Goal: Task Accomplishment & Management: Use online tool/utility

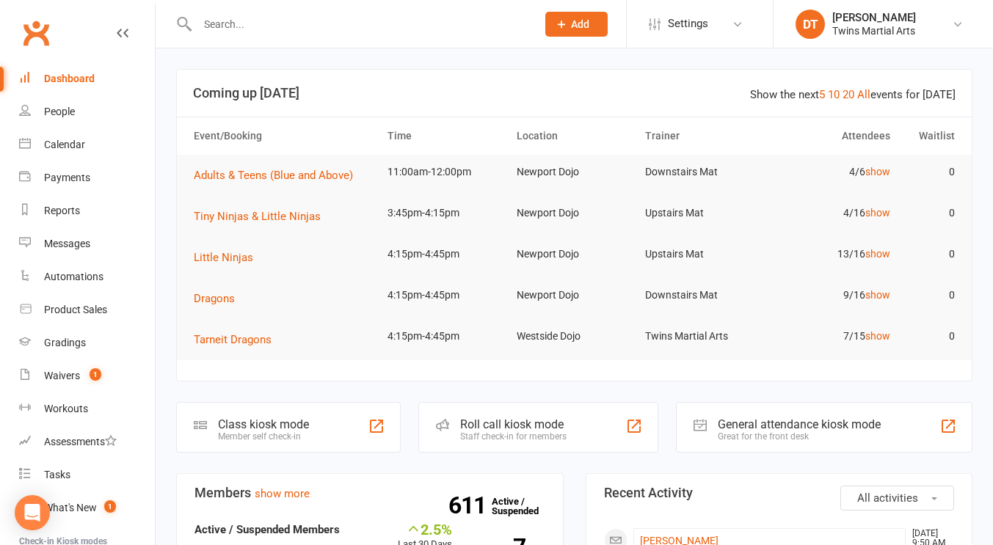
click at [519, 417] on div "Roll call kiosk mode" at bounding box center [513, 424] width 106 height 14
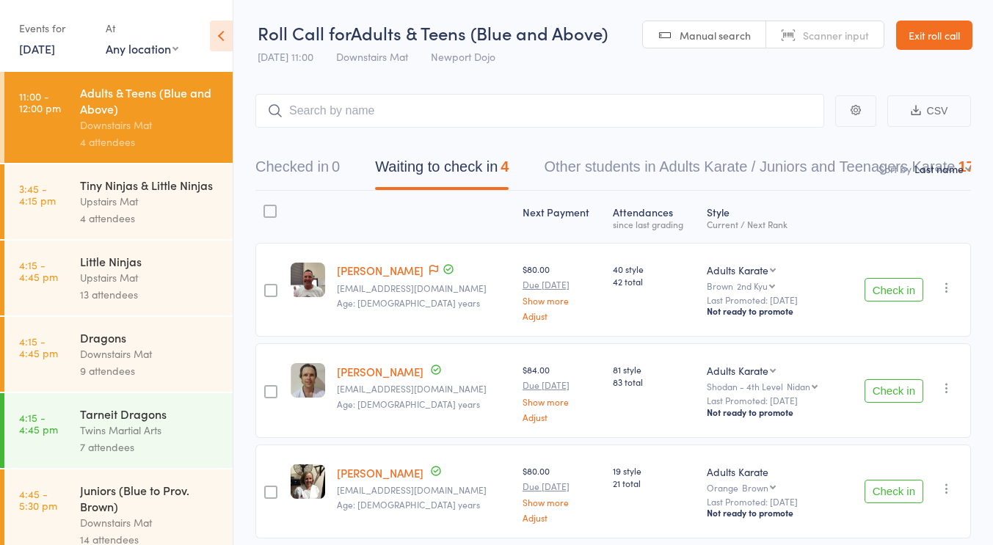
click at [561, 208] on div "Next Payment" at bounding box center [562, 216] width 90 height 39
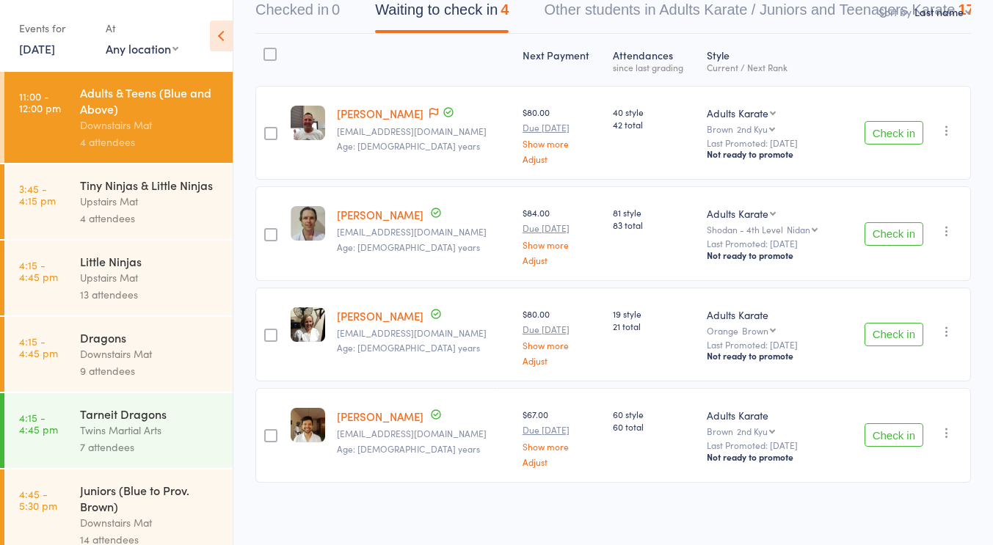
scroll to position [147, 0]
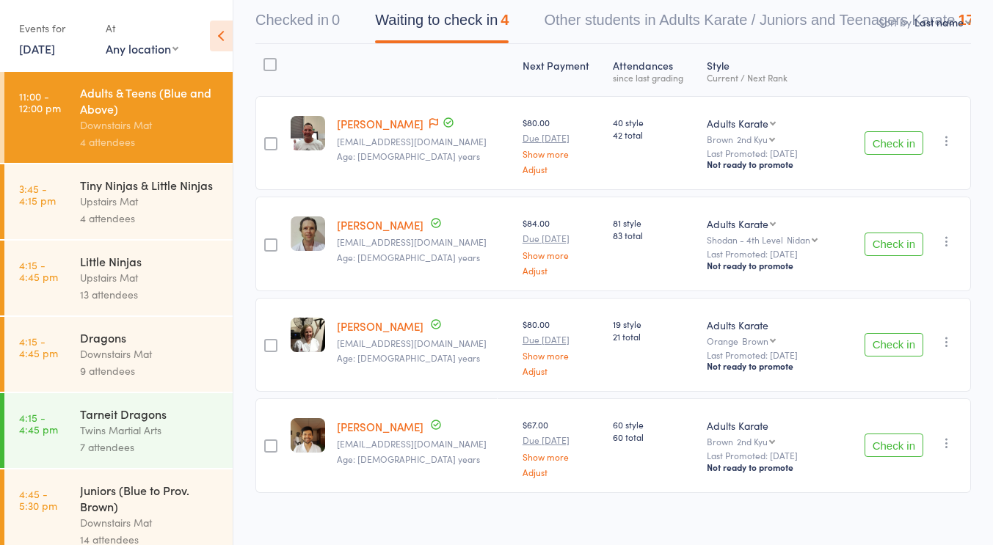
click at [896, 141] on button "Check in" at bounding box center [893, 142] width 59 height 23
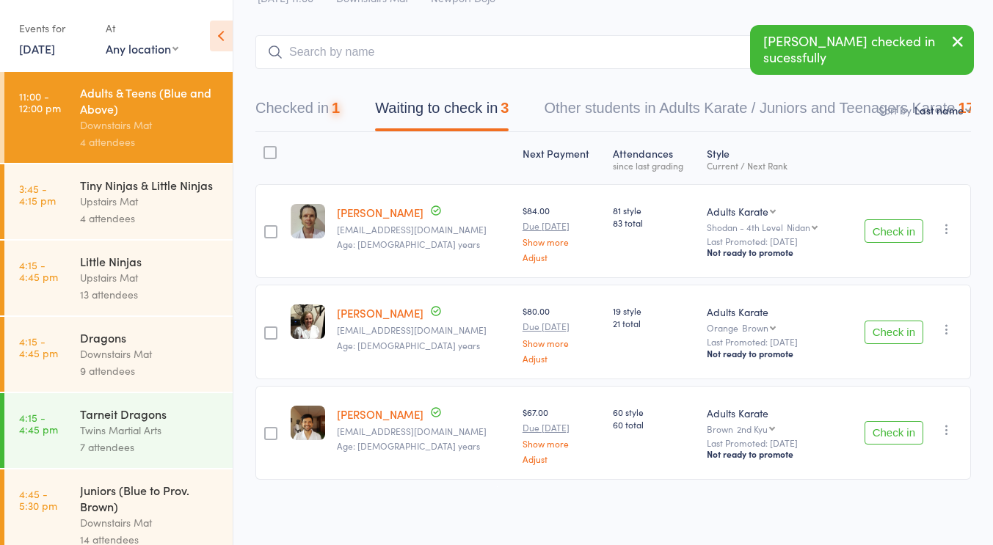
scroll to position [57, 0]
click at [883, 322] on button "Check in" at bounding box center [893, 333] width 59 height 23
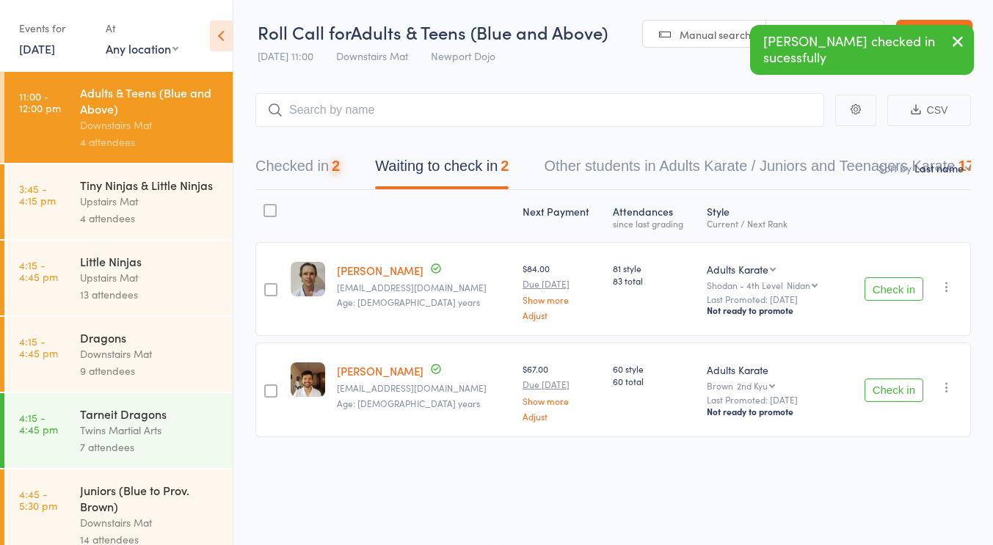
scroll to position [1, 0]
click at [891, 387] on button "Check in" at bounding box center [893, 390] width 59 height 23
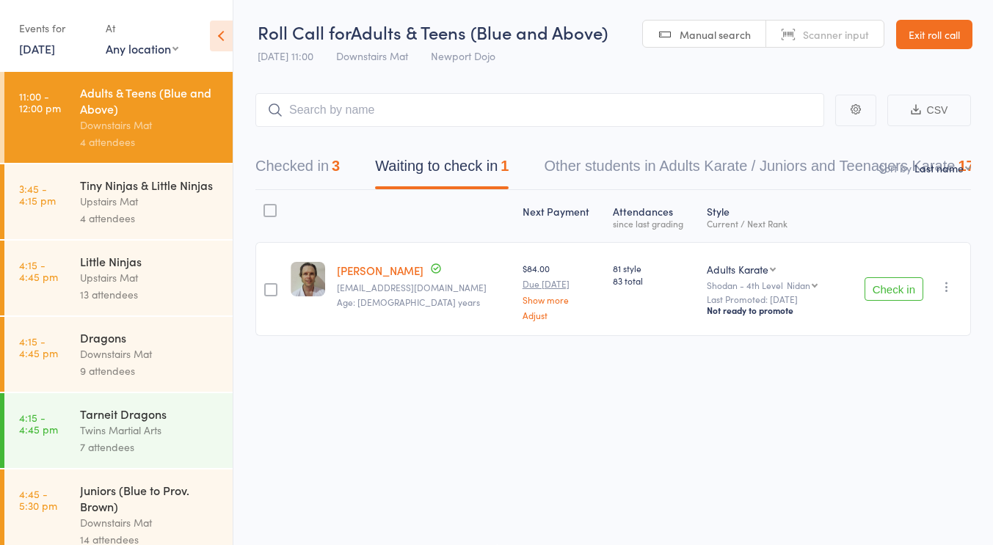
click at [508, 404] on div "Roll Call for Adults & Teens (Blue and Above) [DATE] 11:00 Downstairs Mat Newpo…" at bounding box center [496, 271] width 993 height 545
click at [879, 291] on button "Check in" at bounding box center [893, 288] width 59 height 23
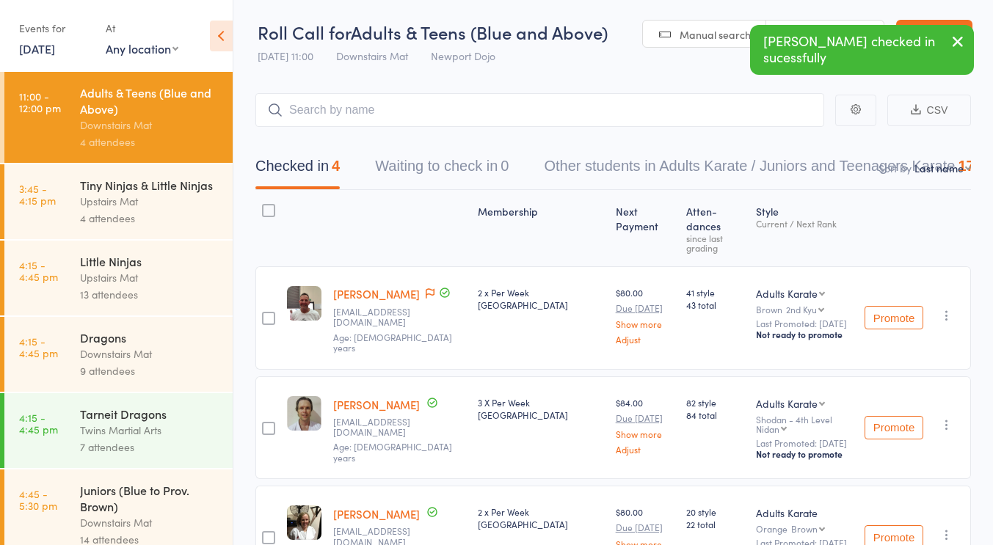
click at [510, 323] on div "2 x Per Week [GEOGRAPHIC_DATA]" at bounding box center [541, 317] width 138 height 103
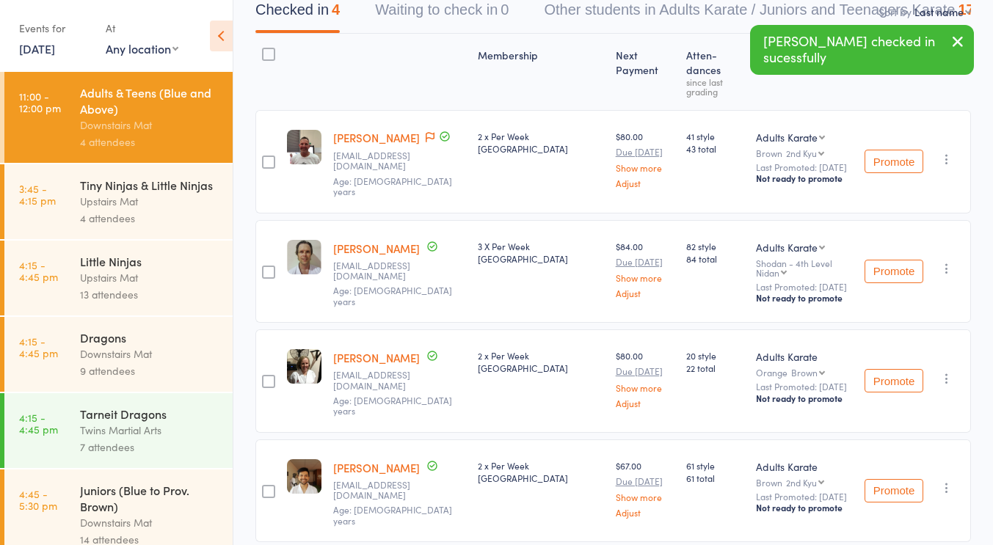
scroll to position [0, 0]
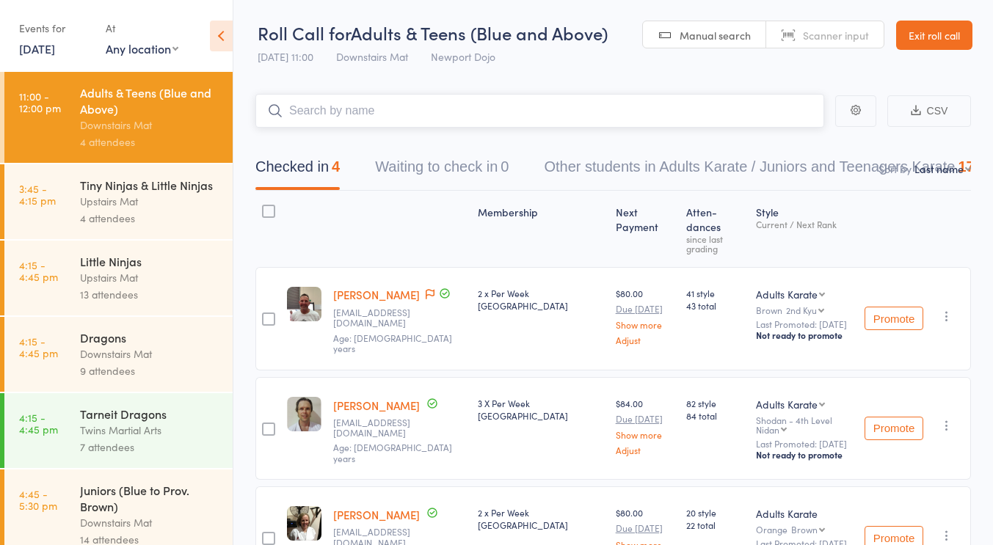
click at [470, 106] on input "search" at bounding box center [539, 111] width 569 height 34
type input "[PERSON_NAME]"
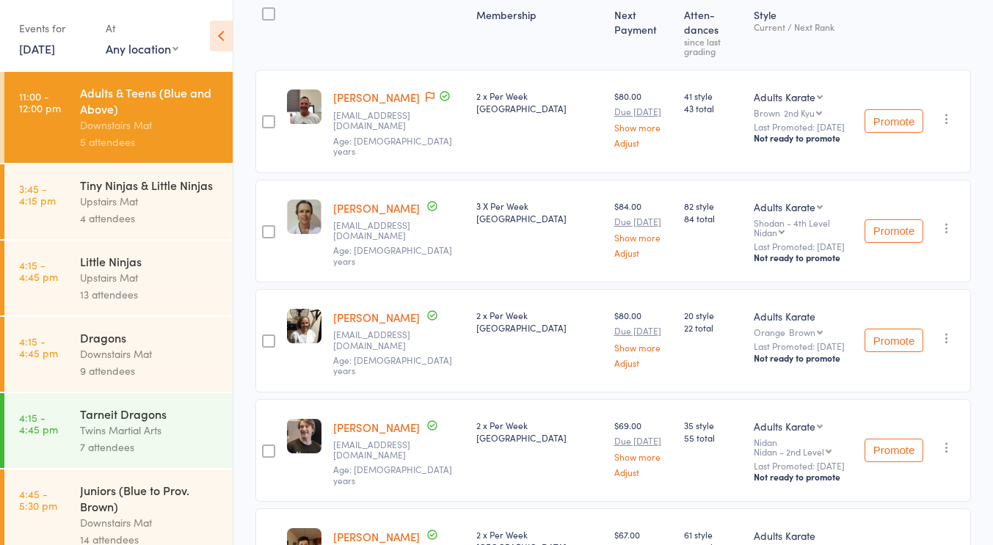
scroll to position [197, 0]
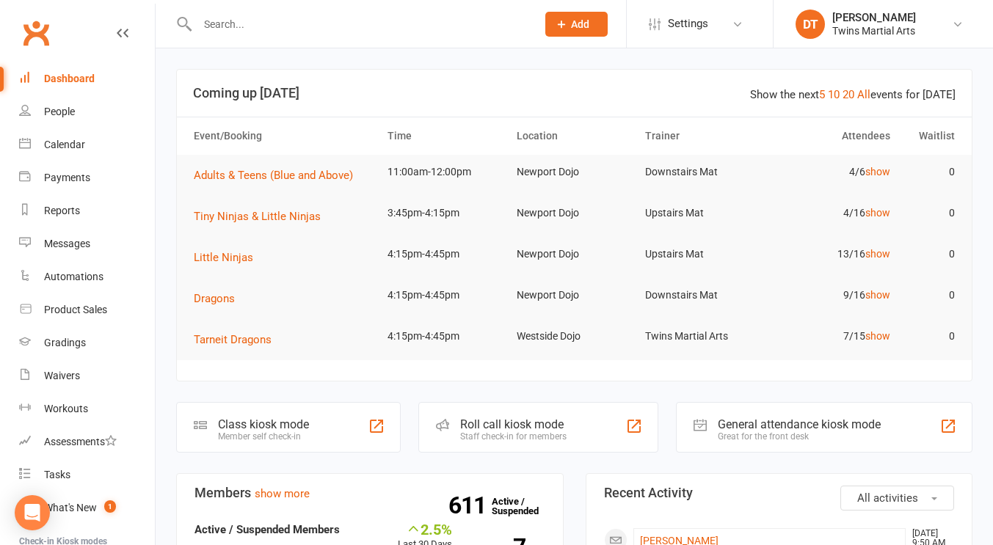
click at [382, 24] on input "text" at bounding box center [359, 24] width 333 height 21
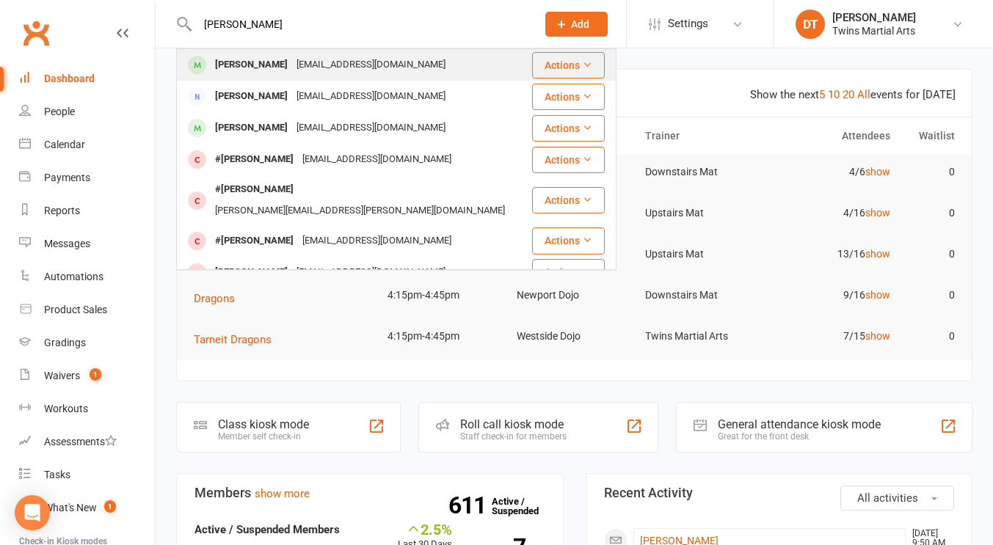
type input "molly leitch"
click at [403, 56] on div "Molly Leitch stephenleitch@hotmail.com" at bounding box center [354, 65] width 353 height 30
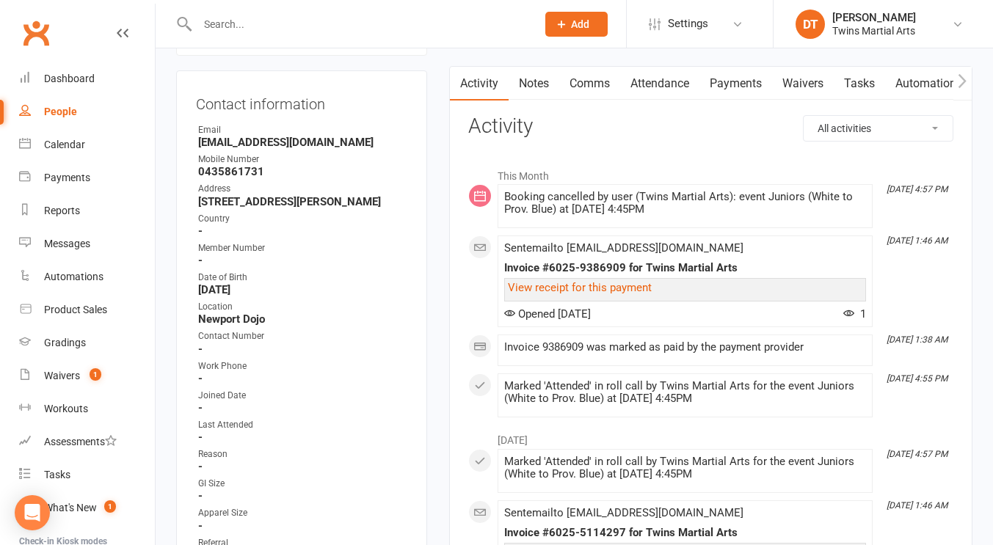
scroll to position [183, 0]
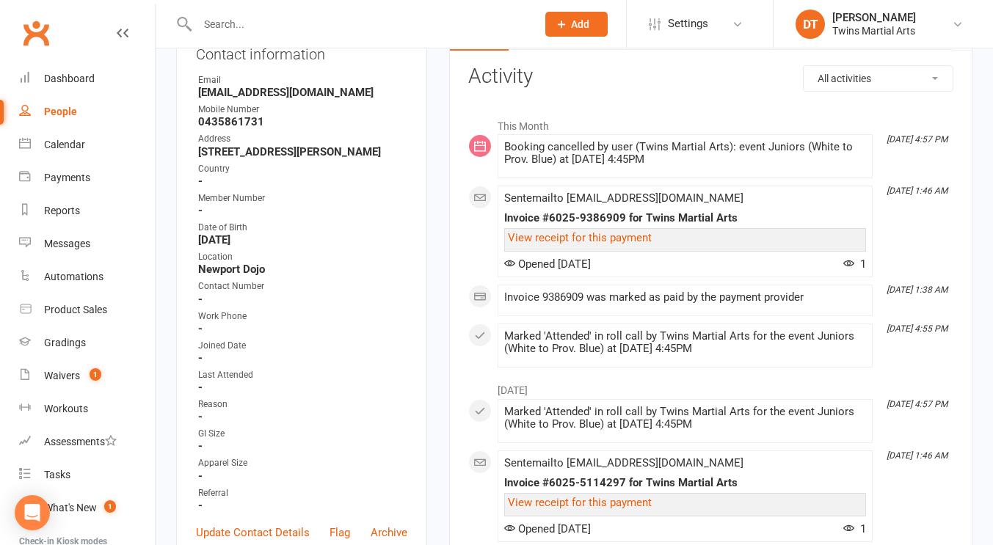
click at [660, 391] on li "August 2025" at bounding box center [710, 386] width 485 height 23
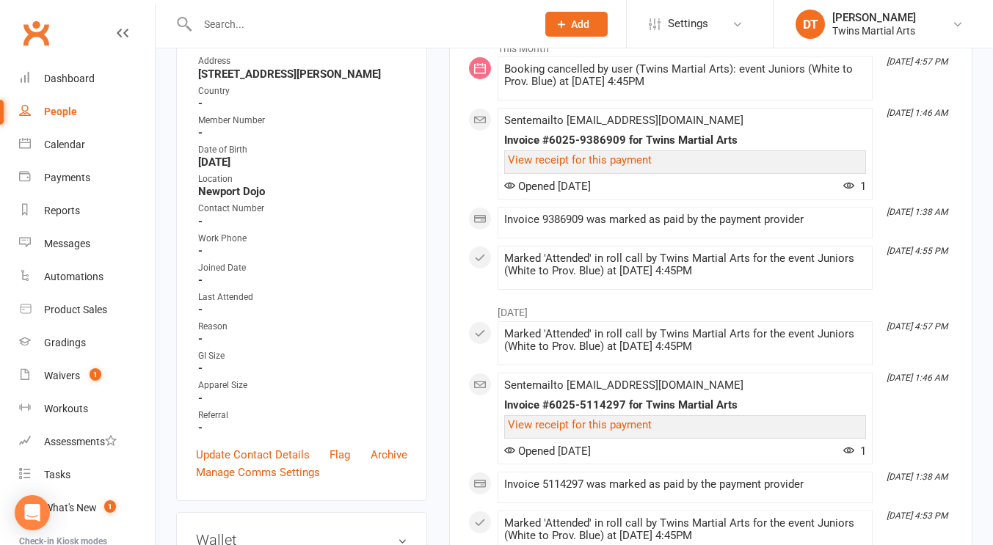
scroll to position [261, 0]
click at [701, 273] on div "Marked 'Attended' in roll call by Twins Martial Arts for the event Juniors (Whi…" at bounding box center [685, 264] width 362 height 25
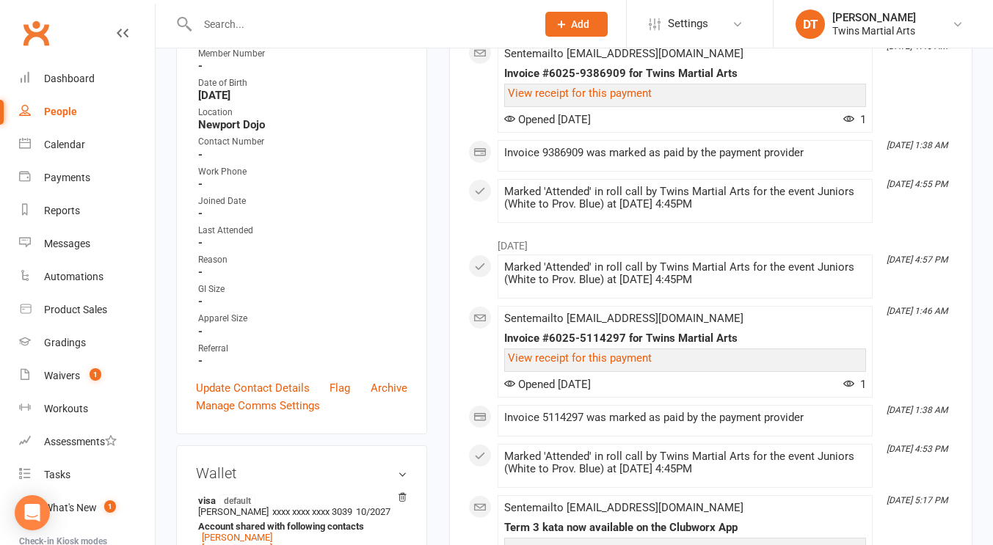
scroll to position [0, 0]
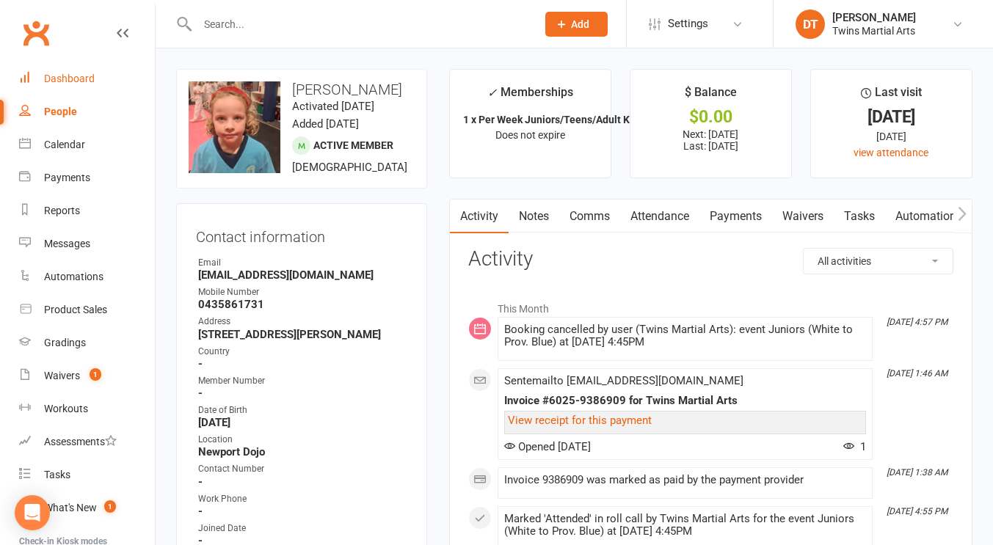
click at [72, 87] on link "Dashboard" at bounding box center [87, 78] width 136 height 33
